Goal: Navigation & Orientation: Find specific page/section

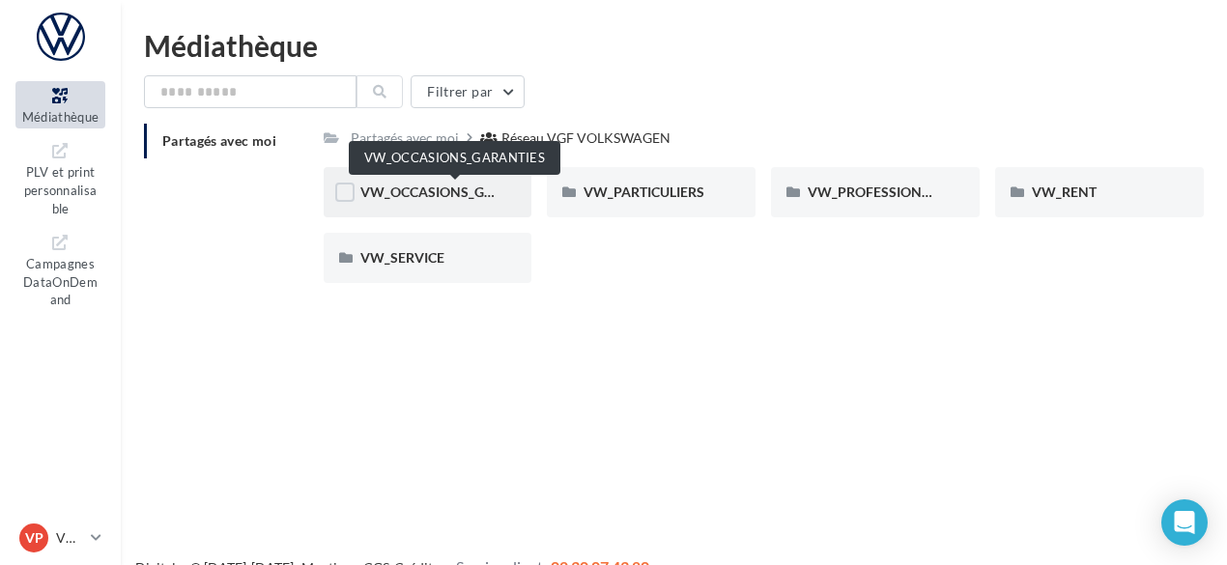
click at [439, 188] on span "VW_OCCASIONS_GARANTIES" at bounding box center [454, 192] width 189 height 16
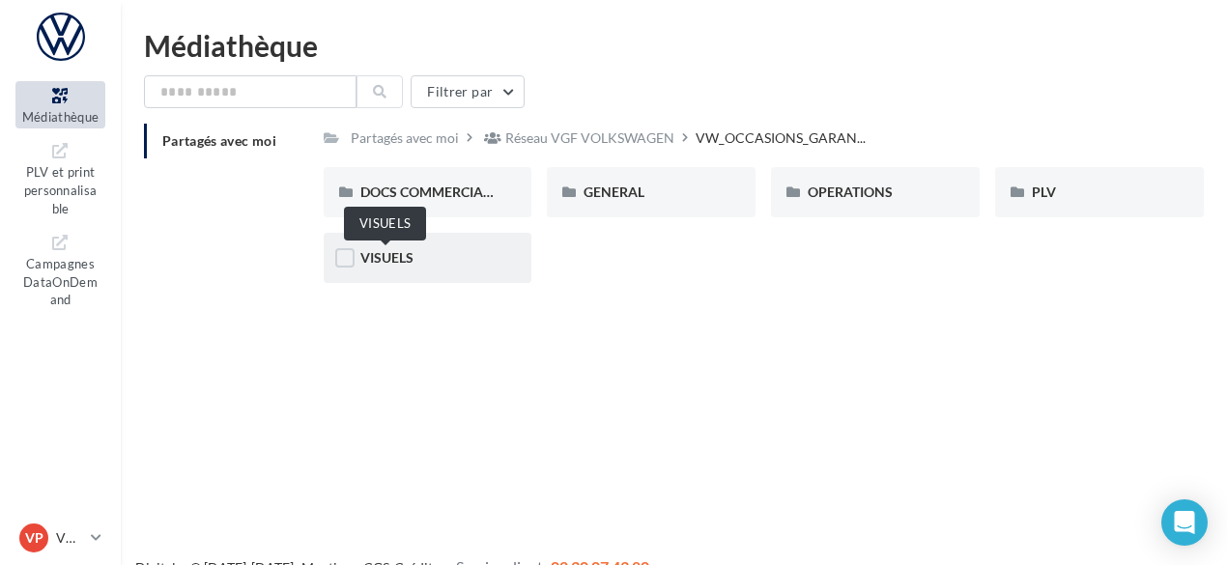
click at [382, 262] on span "VISUELS" at bounding box center [386, 257] width 53 height 16
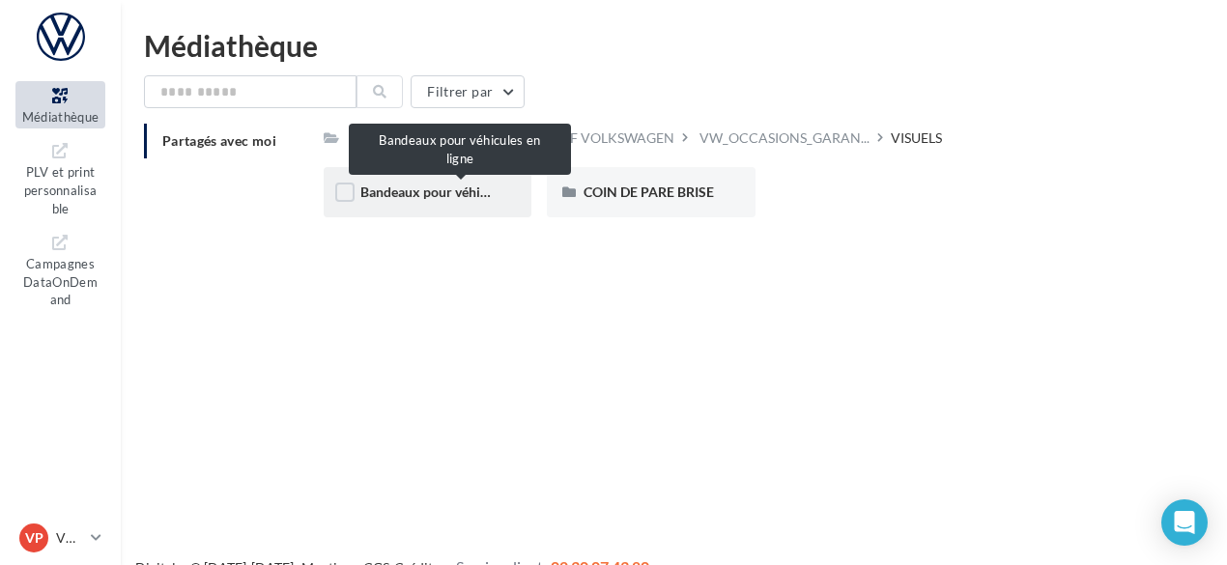
click at [429, 188] on span "Bandeaux pour véhicules en ligne" at bounding box center [460, 192] width 200 height 16
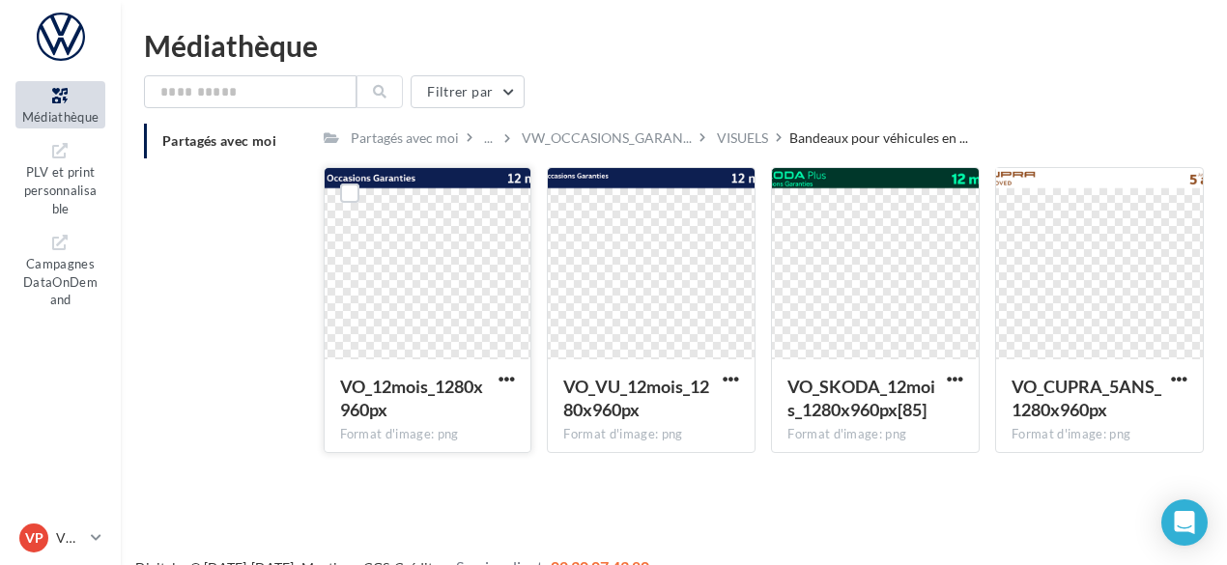
click at [435, 264] on div at bounding box center [428, 264] width 207 height 193
click at [728, 139] on div "VISUELS" at bounding box center [742, 137] width 51 height 19
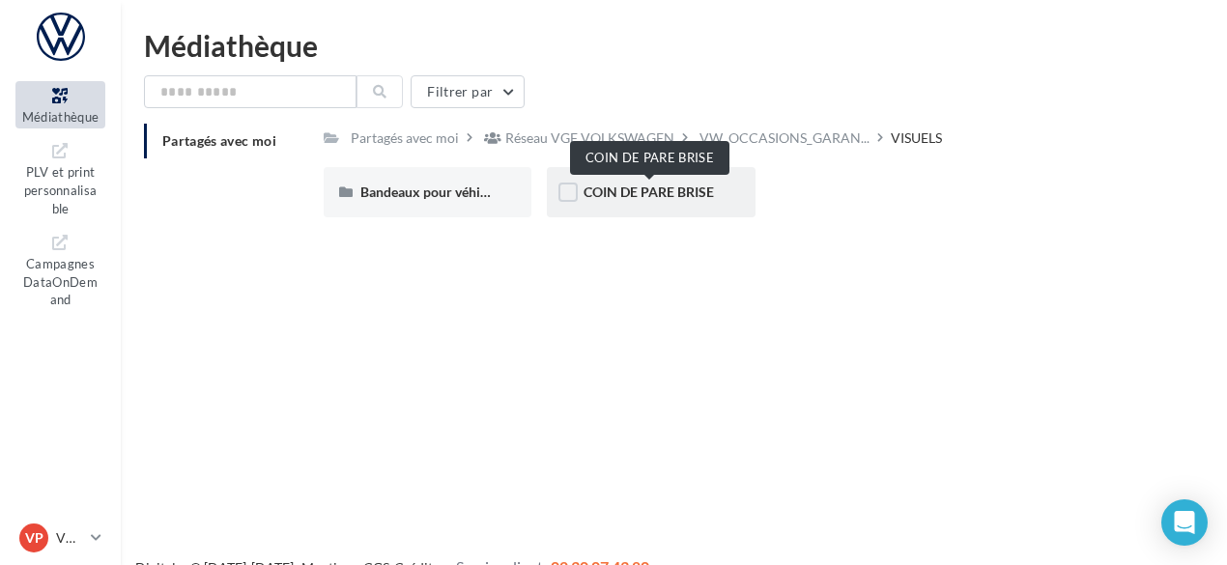
click at [652, 195] on span "COIN DE PARE BRISE" at bounding box center [648, 192] width 130 height 16
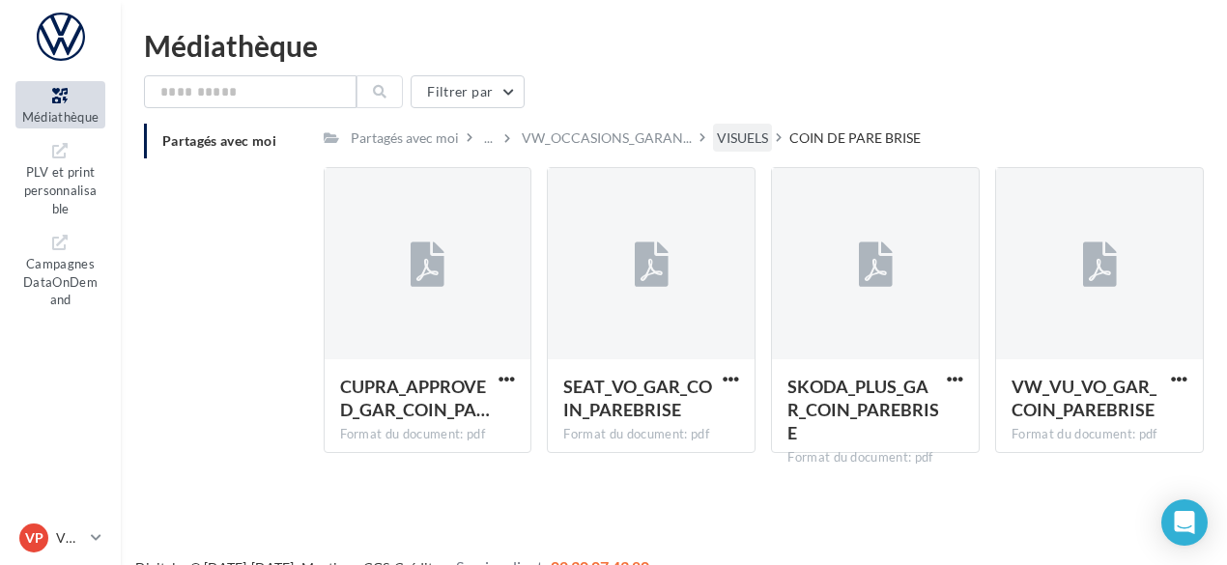
click at [728, 140] on div "VISUELS" at bounding box center [742, 137] width 51 height 19
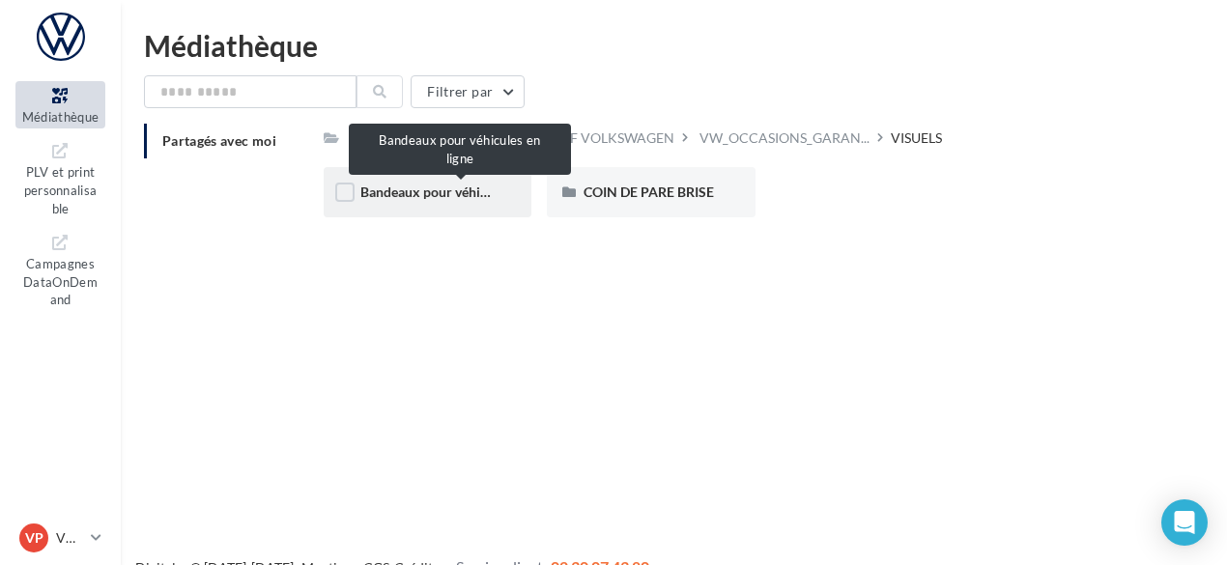
click at [407, 192] on span "Bandeaux pour véhicules en ligne" at bounding box center [460, 192] width 200 height 16
